Goal: Complete application form

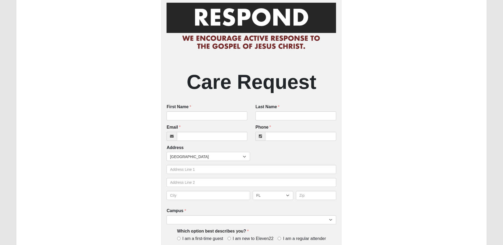
scroll to position [132, 0]
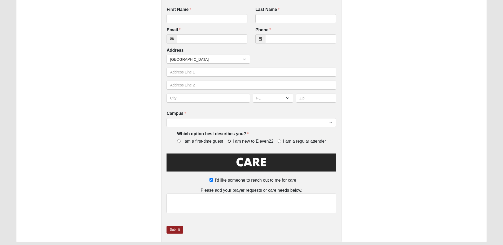
click at [230, 141] on input "I am new to Eleven22" at bounding box center [228, 140] width 3 height 3
radio input "true"
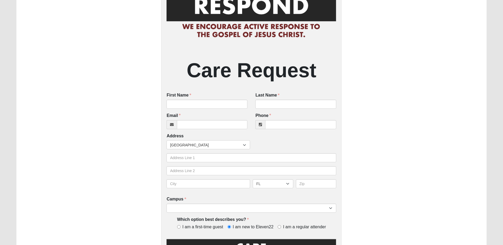
scroll to position [53, 0]
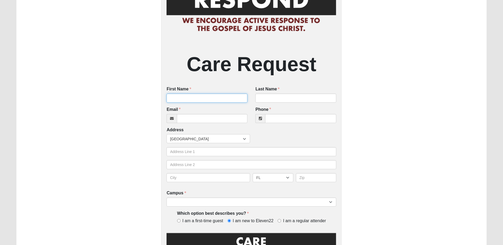
click at [209, 99] on input "First Name" at bounding box center [206, 98] width 81 height 9
type input "[PERSON_NAME]"
type input "Fotos"
type input "[EMAIL_ADDRESS][DOMAIN_NAME]"
type input "[PHONE_NUMBER]"
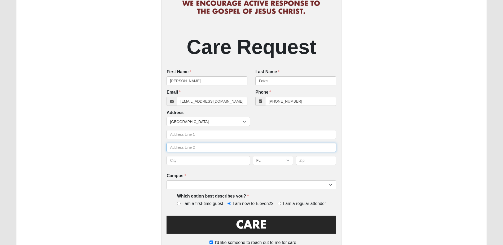
scroll to position [79, 0]
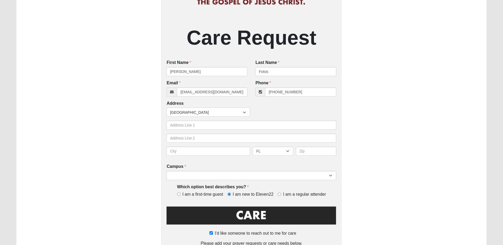
click at [231, 182] on div "Care Request First Name [PERSON_NAME] First Name is required. Last Name Fotos L…" at bounding box center [251, 121] width 180 height 347
click at [230, 180] on select "Arlington Baymeadows Eleven22 Online [PERSON_NAME][GEOGRAPHIC_DATA] Jesup [GEOG…" at bounding box center [251, 175] width 170 height 9
select select "3"
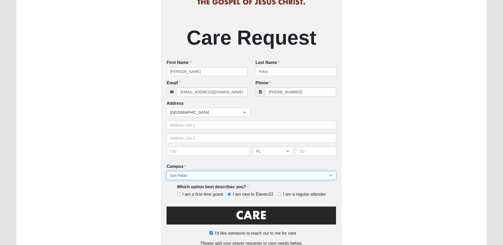
click at [166, 171] on select "Arlington Baymeadows Eleven22 Online [PERSON_NAME][GEOGRAPHIC_DATA] Jesup [GEOG…" at bounding box center [251, 175] width 170 height 9
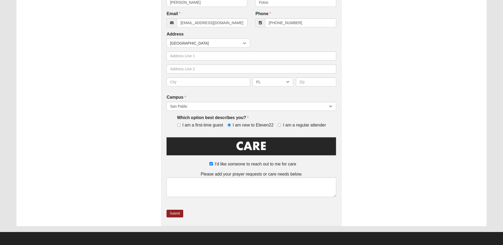
scroll to position [149, 0]
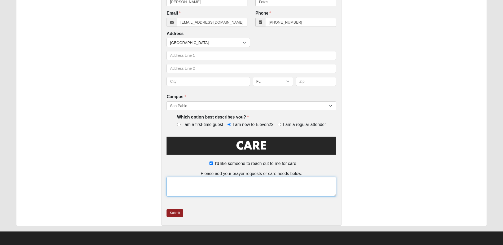
click at [227, 188] on textarea at bounding box center [251, 187] width 170 height 20
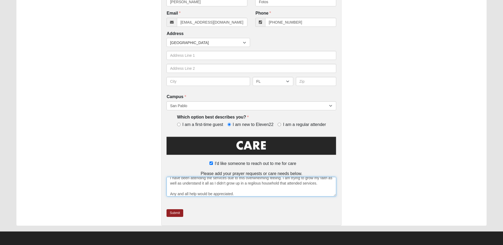
click at [261, 183] on textarea "Hi there, I am currently new to Eleven 22 and have been attending the last thre…" at bounding box center [251, 187] width 170 height 20
click at [262, 191] on textarea "Hi there, I am currently new to Eleven 22 and have been attending the last thre…" at bounding box center [251, 187] width 170 height 20
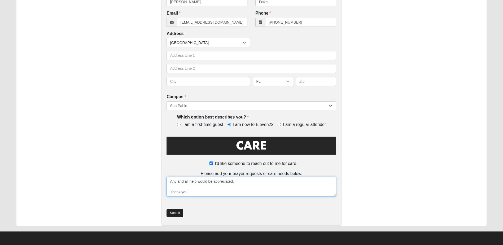
type textarea "Hi there, I am currently new to Eleven 22 and have been attending the last thre…"
click at [176, 212] on link "Submit" at bounding box center [174, 213] width 16 height 8
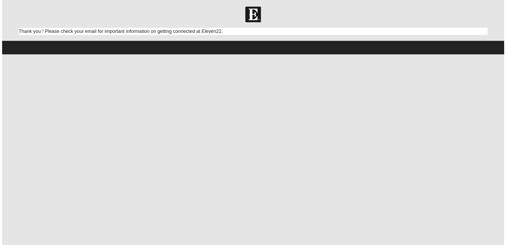
scroll to position [0, 0]
